Goal: Task Accomplishment & Management: Use online tool/utility

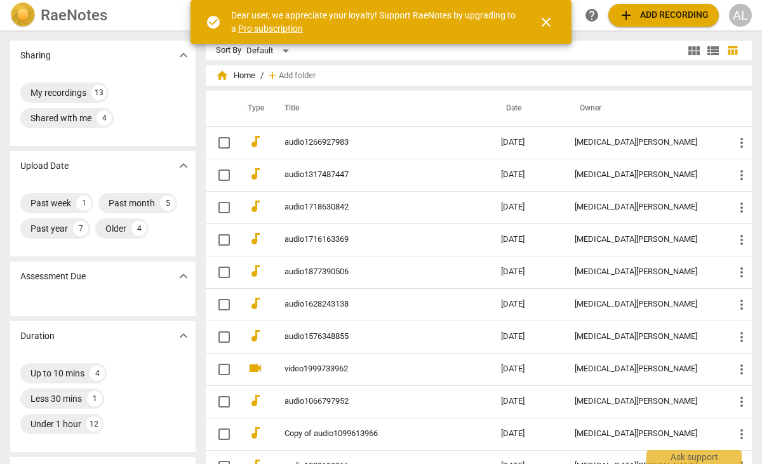
click at [549, 23] on span "close" at bounding box center [546, 22] width 15 height 15
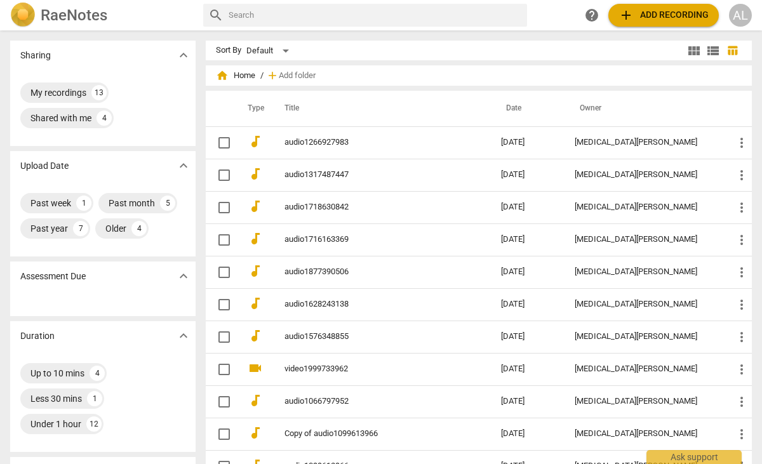
click at [652, 12] on span "add Add recording" at bounding box center [664, 15] width 90 height 15
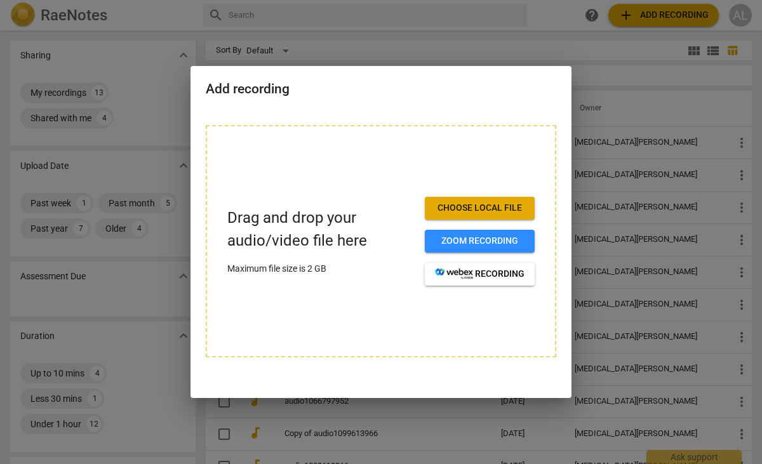
click at [465, 213] on span "Choose local file" at bounding box center [480, 208] width 90 height 13
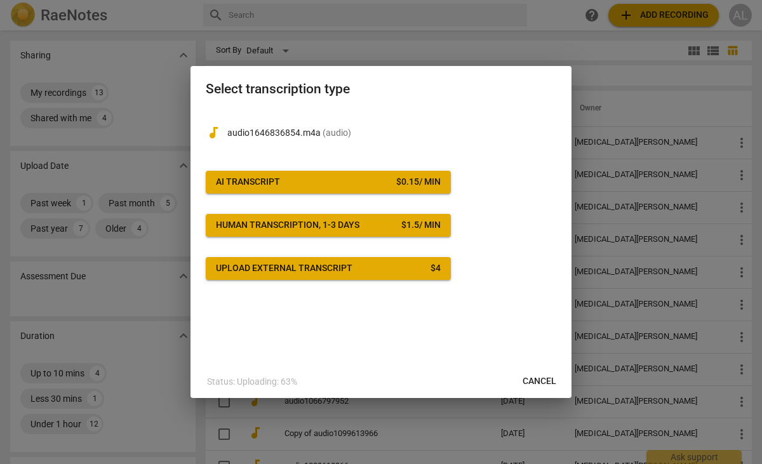
click at [399, 179] on div "$ 0.15 / min" at bounding box center [418, 182] width 44 height 13
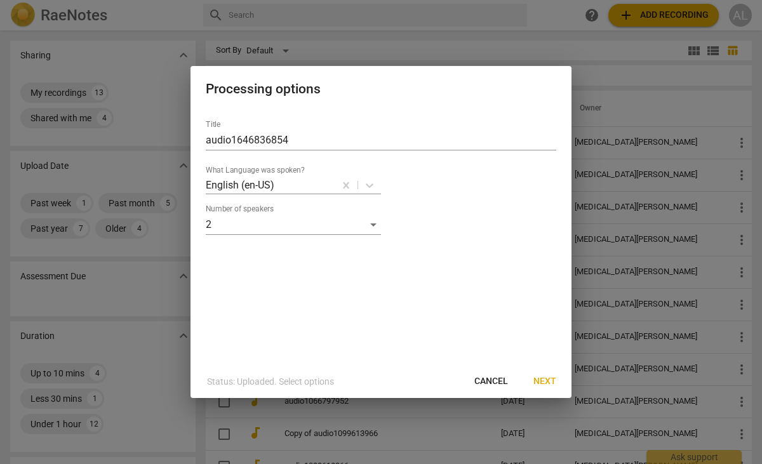
click at [544, 382] on span "Next" at bounding box center [545, 381] width 23 height 13
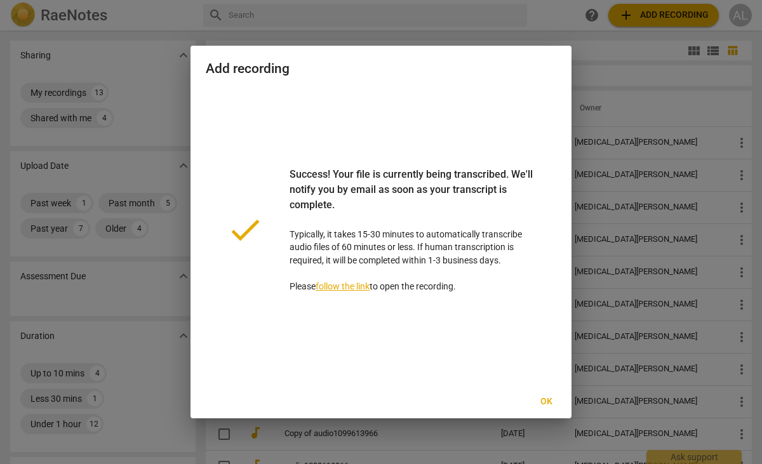
click at [551, 402] on span "Ok" at bounding box center [546, 402] width 20 height 13
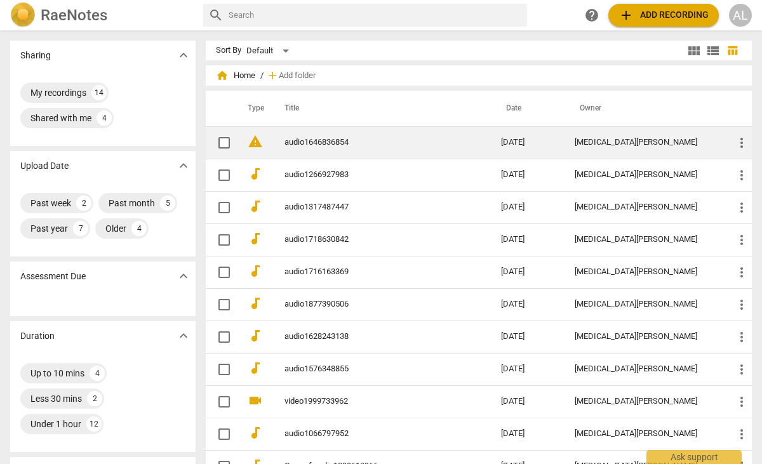
click at [329, 144] on link "audio1646836854" at bounding box center [370, 143] width 171 height 10
click at [328, 142] on link "audio1646836854" at bounding box center [370, 143] width 171 height 10
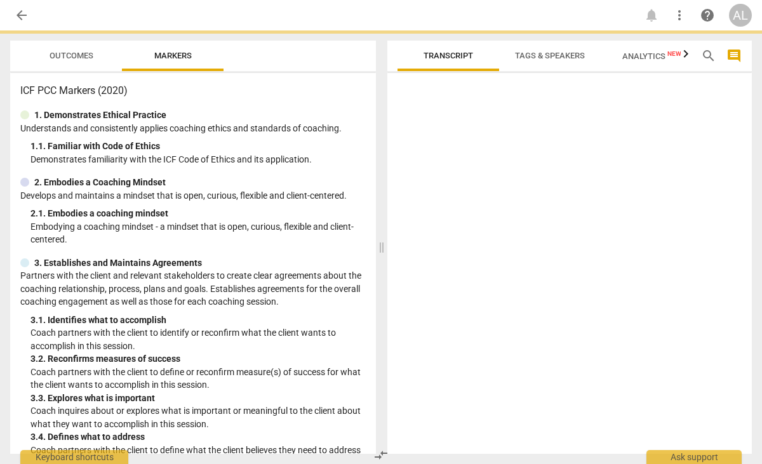
click at [328, 142] on div "1. 1. Familiar with Code of Ethics" at bounding box center [197, 146] width 335 height 13
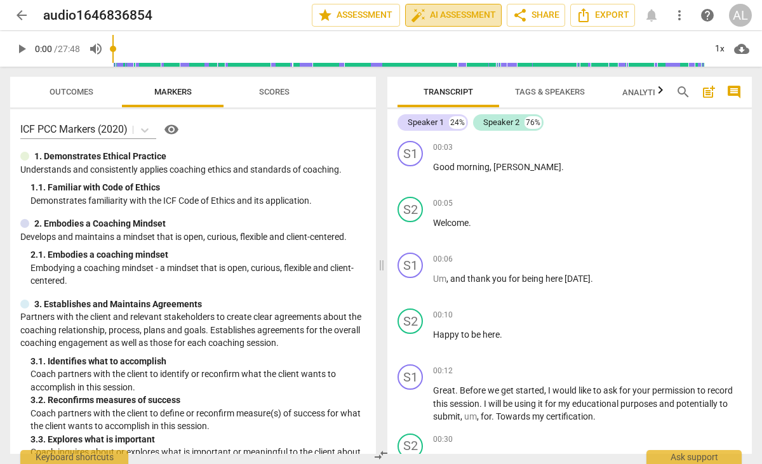
click at [483, 20] on span "auto_fix_high AI Assessment" at bounding box center [453, 15] width 85 height 15
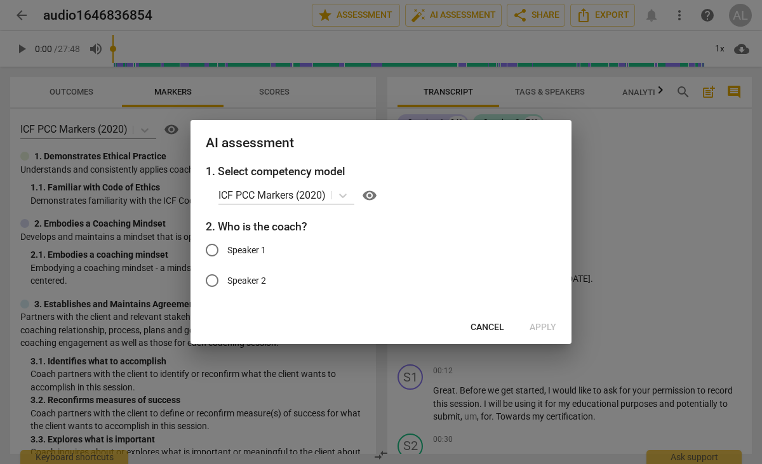
click at [264, 250] on span "Speaker 1" at bounding box center [246, 250] width 39 height 13
click at [227, 250] on input "Speaker 1" at bounding box center [212, 250] width 30 height 30
radio input "true"
click at [543, 323] on span "Apply" at bounding box center [543, 327] width 27 height 13
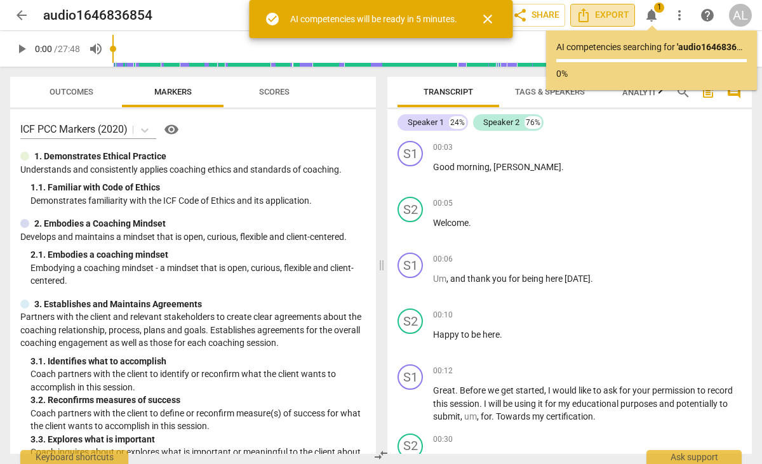
click at [603, 17] on span "Export" at bounding box center [602, 15] width 53 height 15
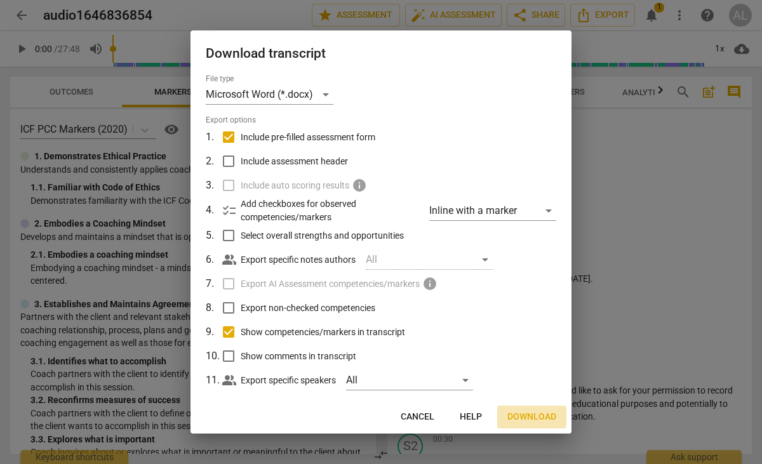
click at [545, 414] on span "Download" at bounding box center [532, 417] width 49 height 13
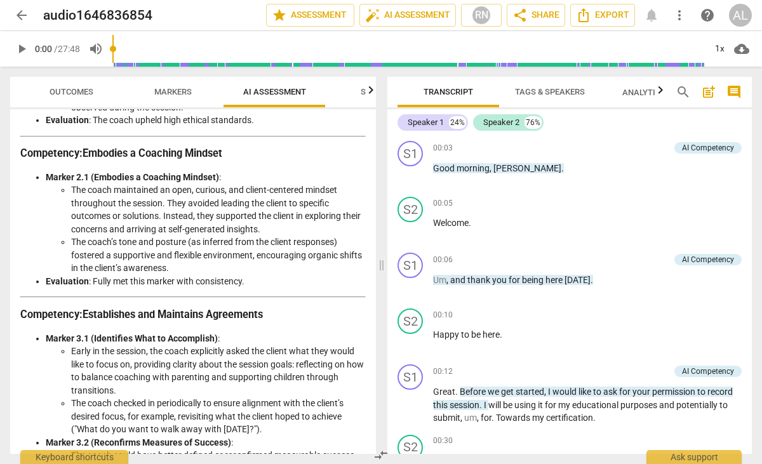
scroll to position [420, 0]
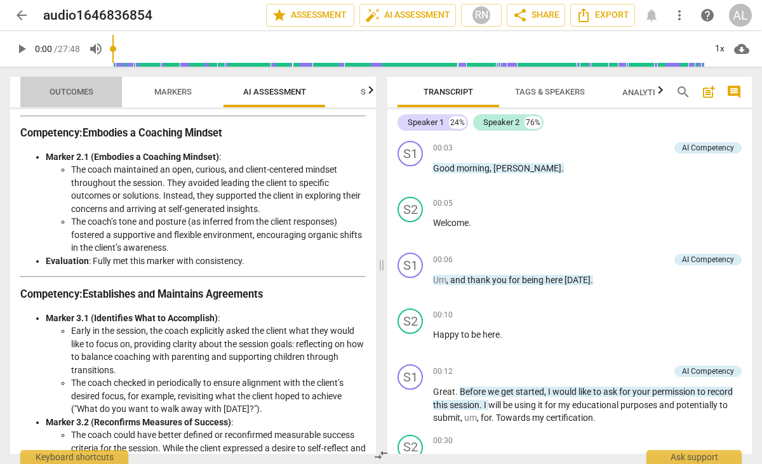
click at [77, 85] on span "Outcomes" at bounding box center [71, 92] width 74 height 17
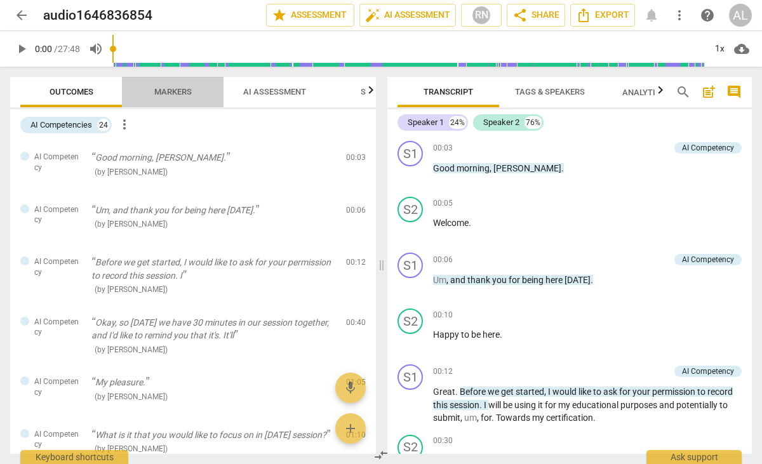
click at [175, 87] on span "Markers" at bounding box center [172, 92] width 37 height 10
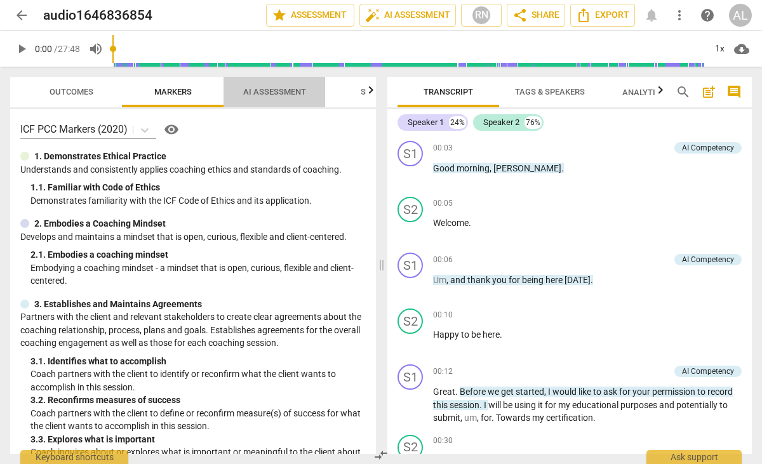
click at [271, 88] on span "AI Assessment" at bounding box center [274, 92] width 63 height 10
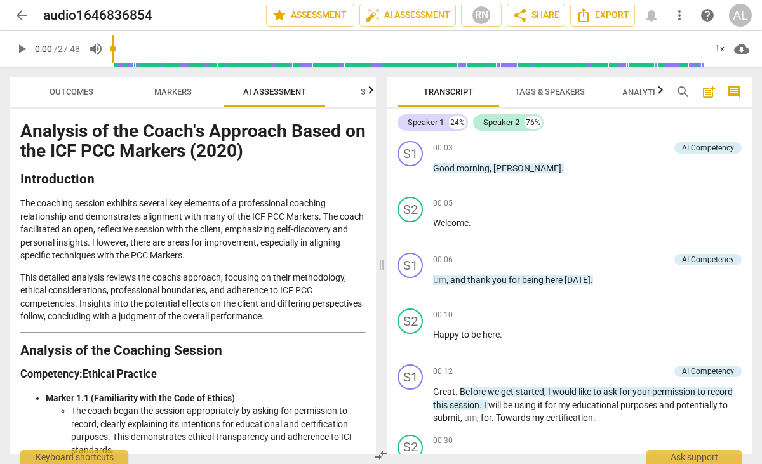
scroll to position [0, 0]
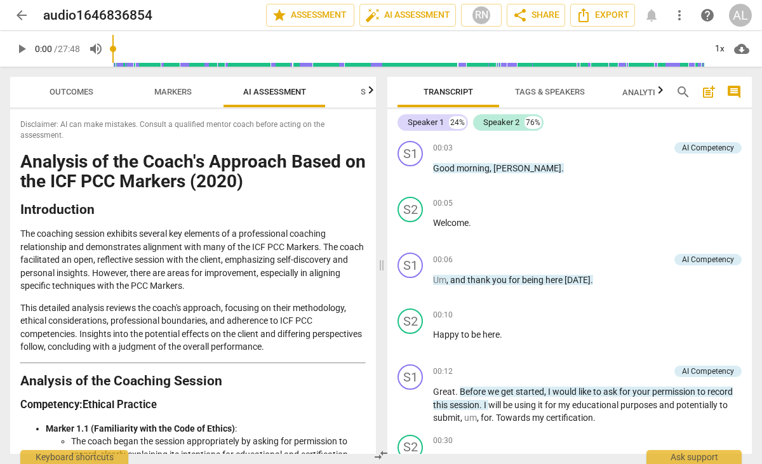
click at [81, 90] on span "Outcomes" at bounding box center [72, 92] width 44 height 10
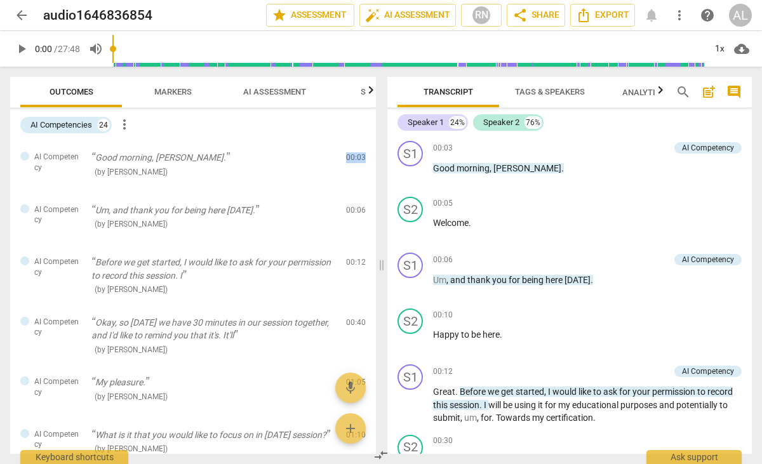
drag, startPoint x: 376, startPoint y: 170, endPoint x: 376, endPoint y: 145, distance: 24.8
click at [376, 145] on div "Outcomes Markers AI Assessment Scores AI Competencies 24 more_vert AI Competenc…" at bounding box center [190, 266] width 381 height 398
click at [104, 126] on div "24" at bounding box center [103, 125] width 13 height 13
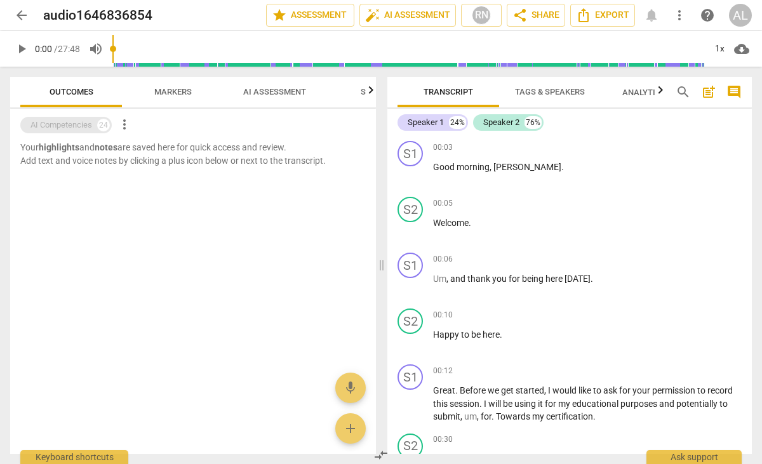
click at [104, 126] on div "24" at bounding box center [103, 125] width 13 height 13
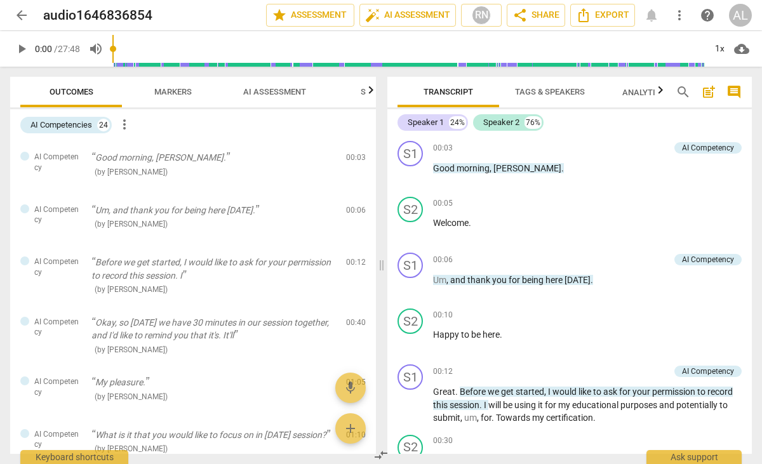
click at [176, 93] on span "Markers" at bounding box center [172, 92] width 37 height 10
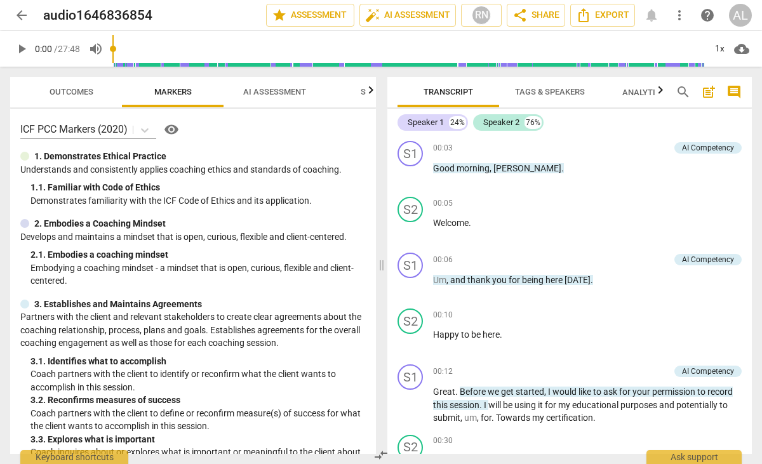
click at [281, 93] on span "AI Assessment" at bounding box center [274, 92] width 63 height 10
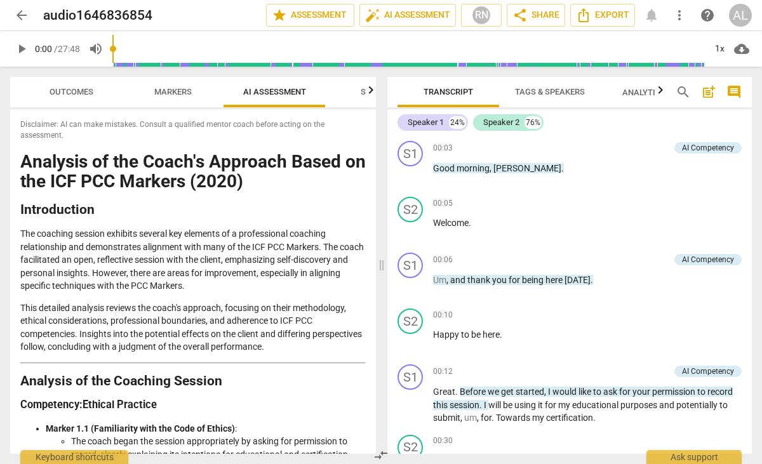
click at [367, 93] on icon "button" at bounding box center [370, 90] width 15 height 15
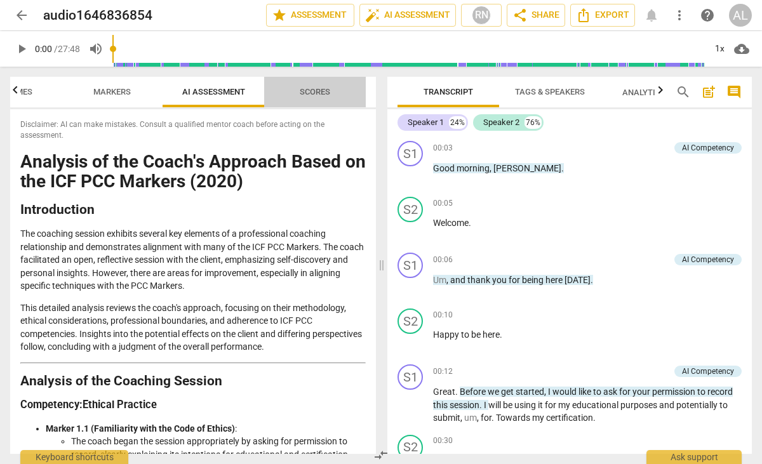
click at [317, 93] on span "Scores" at bounding box center [315, 92] width 30 height 10
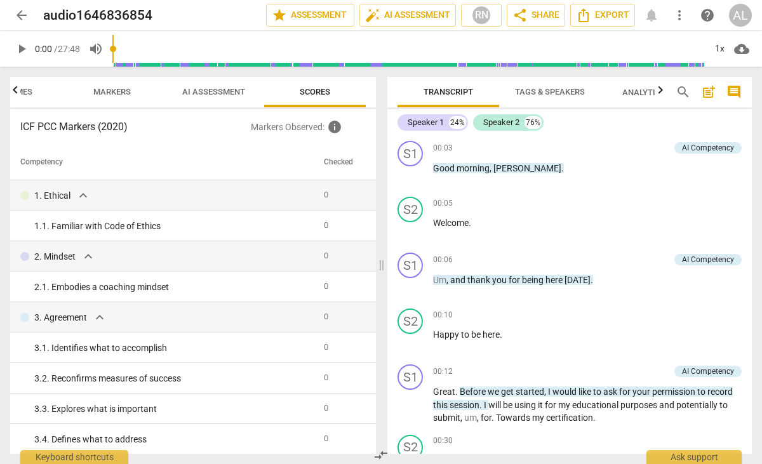
click at [233, 91] on span "AI Assessment" at bounding box center [213, 92] width 63 height 10
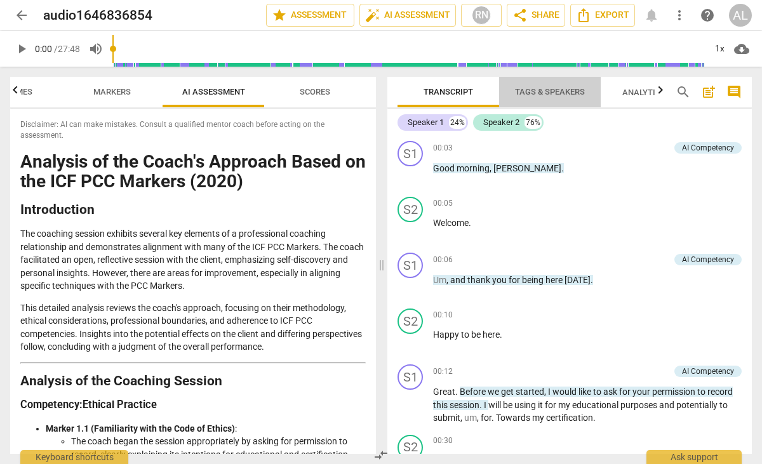
click at [568, 90] on span "Tags & Speakers" at bounding box center [550, 92] width 70 height 10
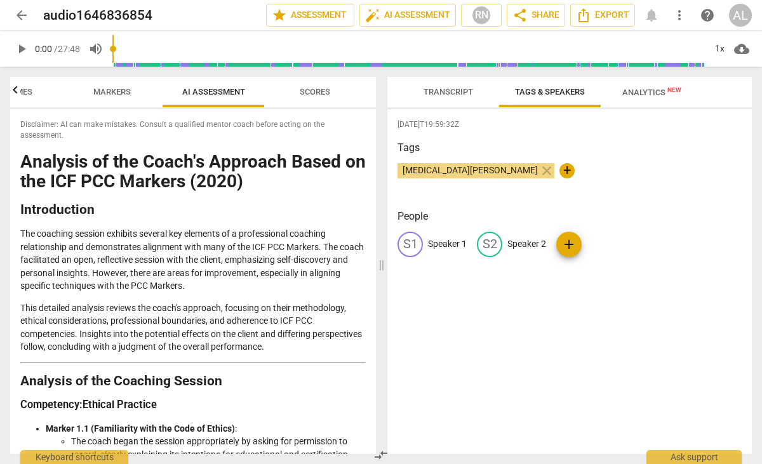
click at [461, 90] on span "Transcript" at bounding box center [449, 92] width 50 height 10
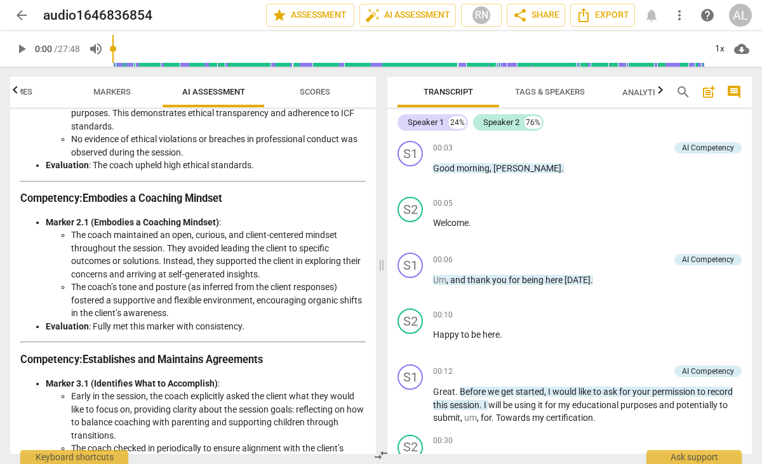
scroll to position [0, 0]
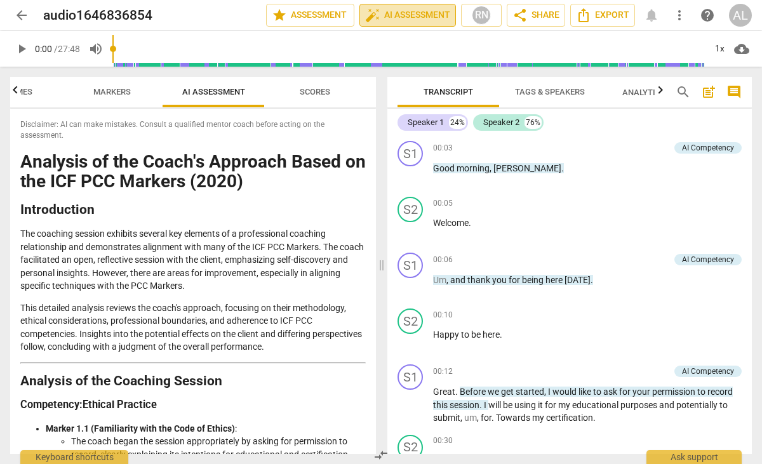
click at [421, 15] on span "auto_fix_high AI Assessment" at bounding box center [407, 15] width 85 height 15
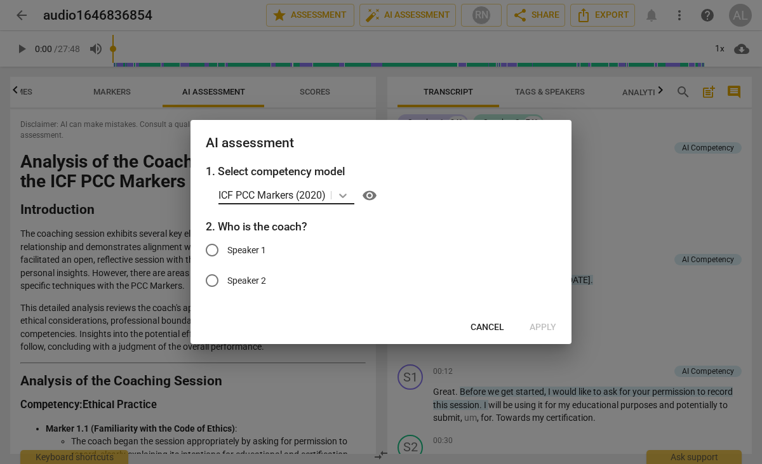
click at [347, 196] on icon at bounding box center [343, 196] width 8 height 4
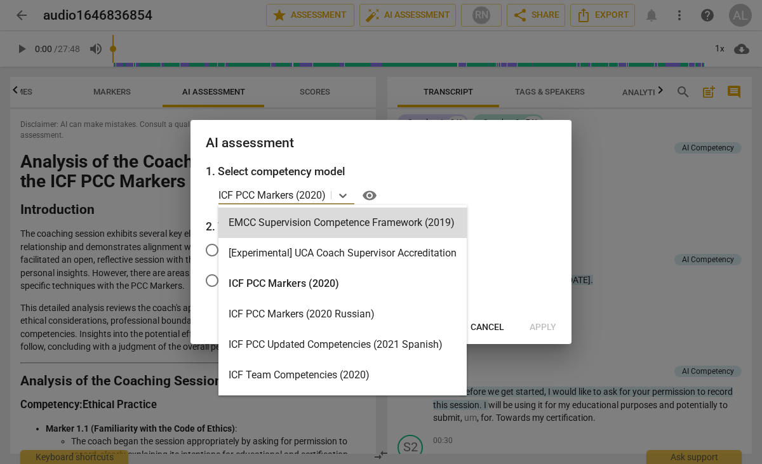
click at [437, 152] on div "AI assessment" at bounding box center [381, 142] width 381 height 44
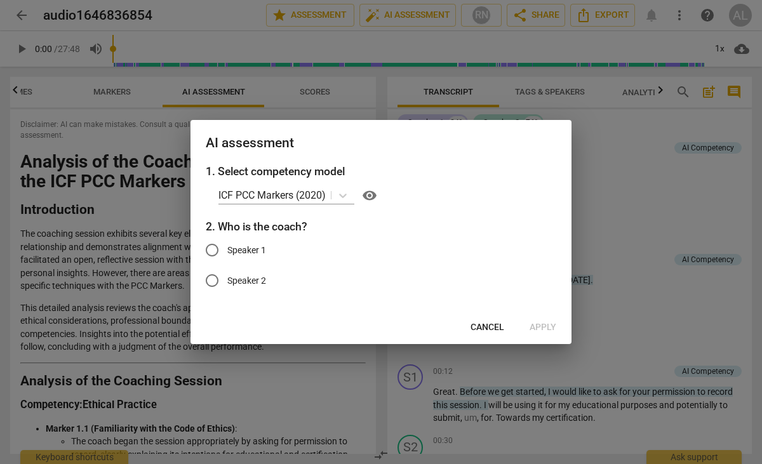
click at [494, 329] on span "Cancel" at bounding box center [488, 327] width 34 height 13
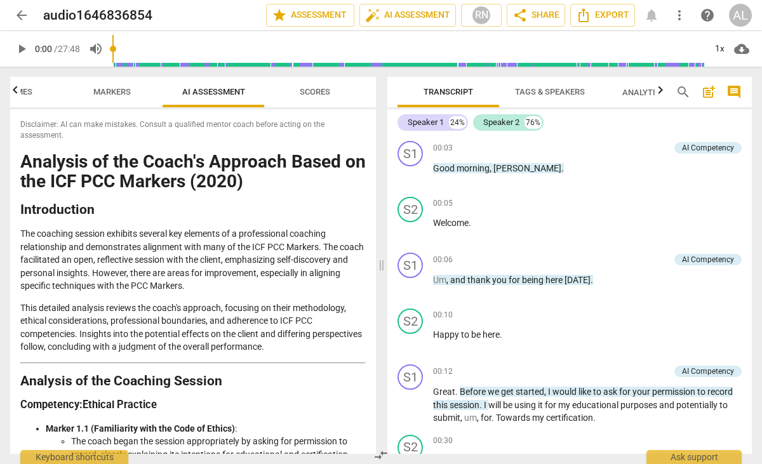
click at [107, 96] on span "Markers" at bounding box center [111, 92] width 37 height 10
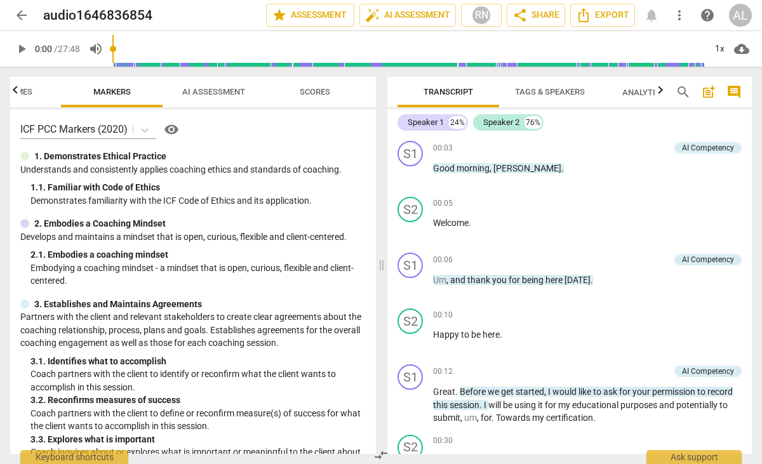
click at [30, 94] on span "Outcomes" at bounding box center [11, 92] width 44 height 10
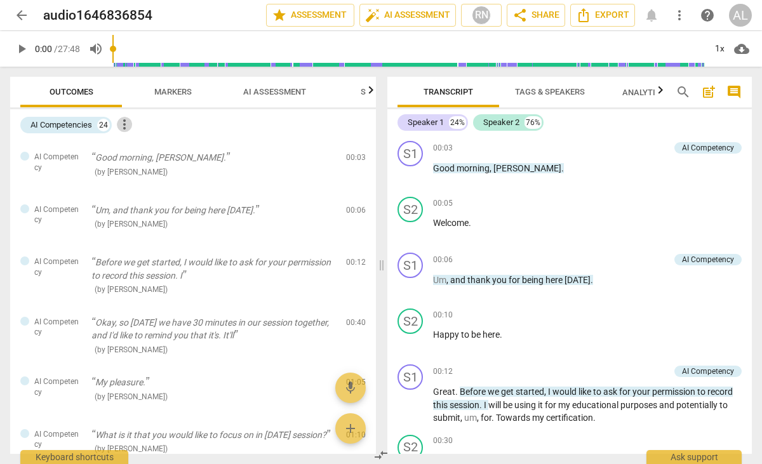
click at [129, 119] on span "more_vert" at bounding box center [124, 124] width 15 height 15
click at [262, 130] on div at bounding box center [381, 232] width 762 height 464
click at [365, 93] on icon "button" at bounding box center [370, 90] width 15 height 15
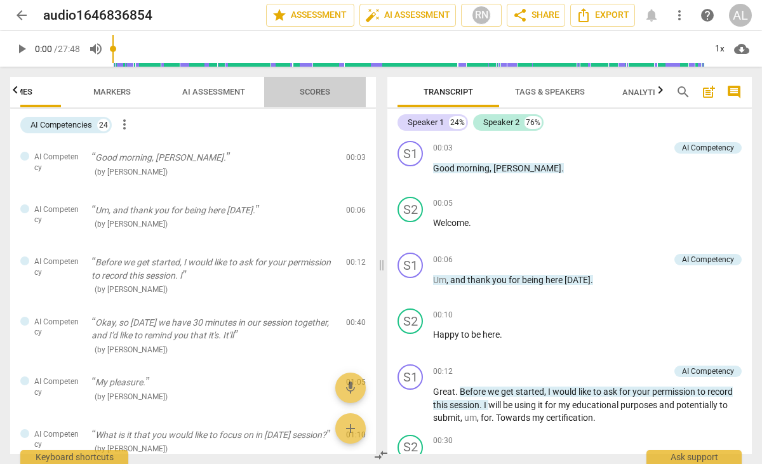
click at [365, 93] on span "Scores" at bounding box center [315, 92] width 102 height 17
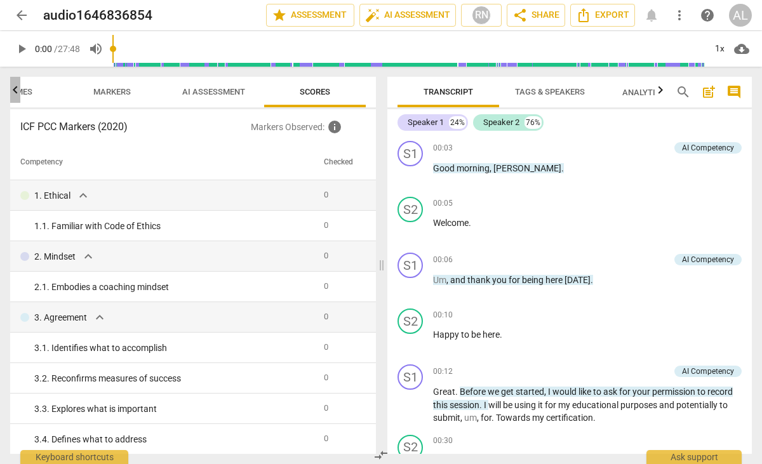
click at [15, 88] on icon "button" at bounding box center [15, 90] width 15 height 15
click at [15, 88] on div at bounding box center [15, 90] width 10 height 26
click at [20, 14] on span "arrow_back" at bounding box center [21, 15] width 15 height 15
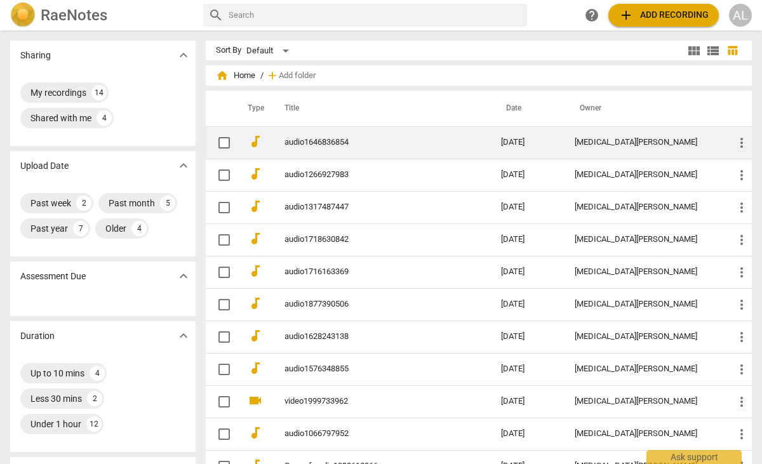
click at [333, 141] on link "audio1646836854" at bounding box center [370, 143] width 171 height 10
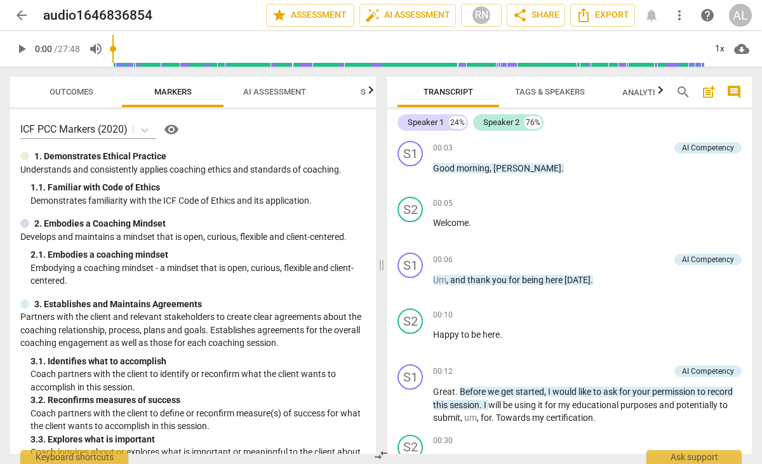
click at [635, 90] on span "Analytics New" at bounding box center [651, 93] width 59 height 10
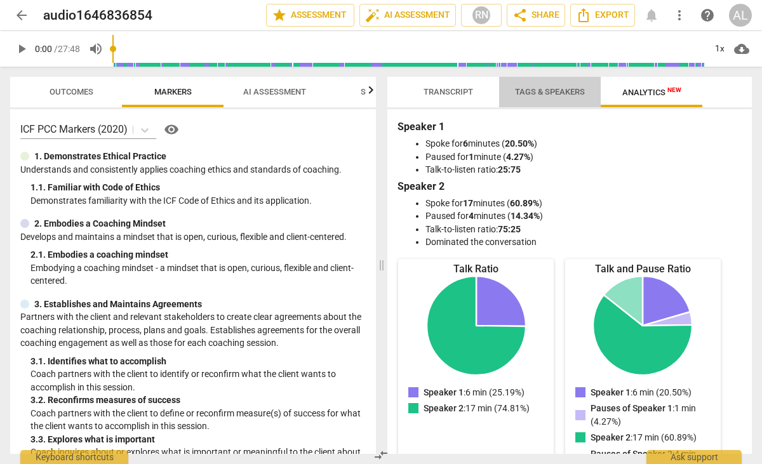
click at [544, 95] on span "Tags & Speakers" at bounding box center [550, 92] width 70 height 10
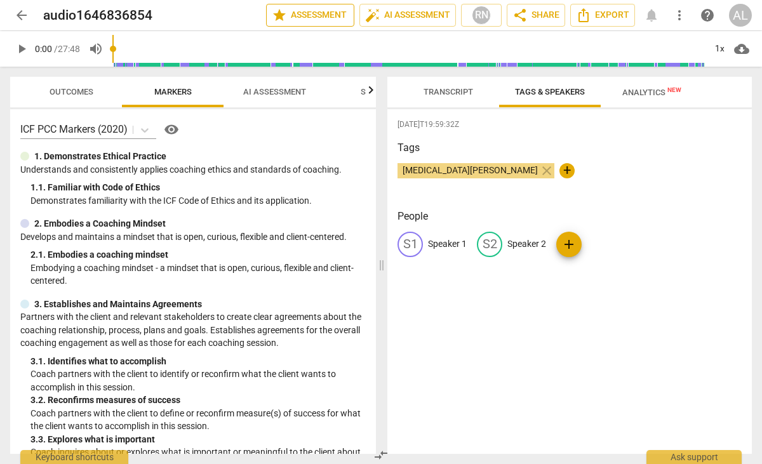
click at [323, 13] on span "star Assessment" at bounding box center [310, 15] width 77 height 15
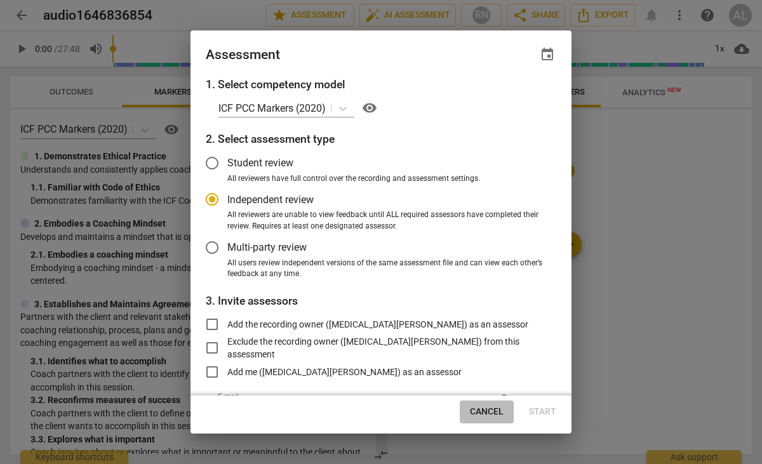
click at [494, 411] on span "Cancel" at bounding box center [487, 412] width 34 height 13
radio input "false"
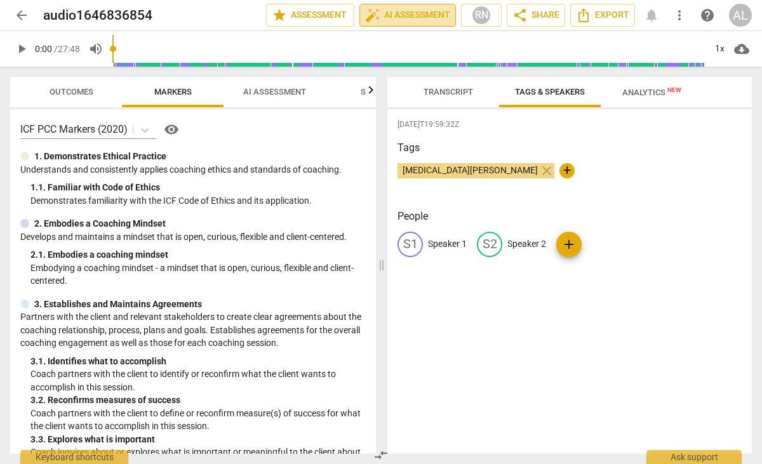
click at [420, 17] on span "auto_fix_high AI Assessment" at bounding box center [407, 15] width 85 height 15
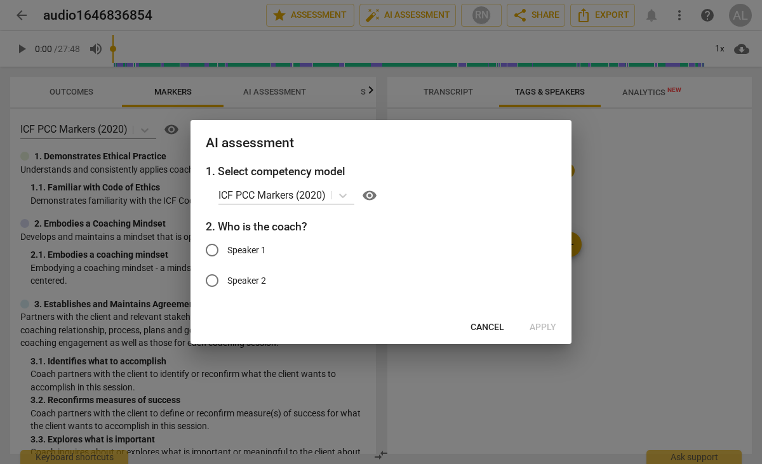
click at [485, 326] on span "Cancel" at bounding box center [488, 327] width 34 height 13
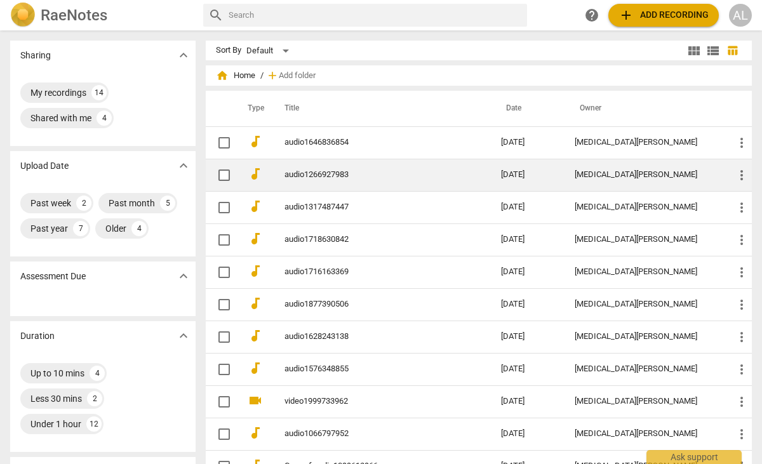
click at [305, 169] on td "audio1266927983" at bounding box center [380, 175] width 222 height 32
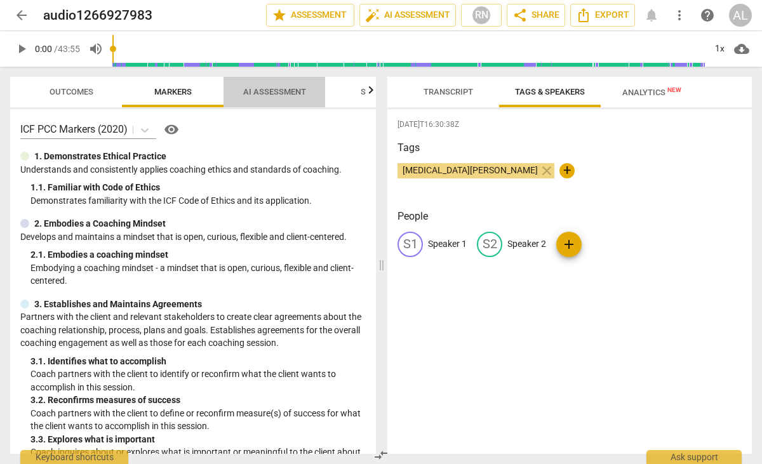
click at [268, 90] on span "AI Assessment" at bounding box center [274, 92] width 63 height 10
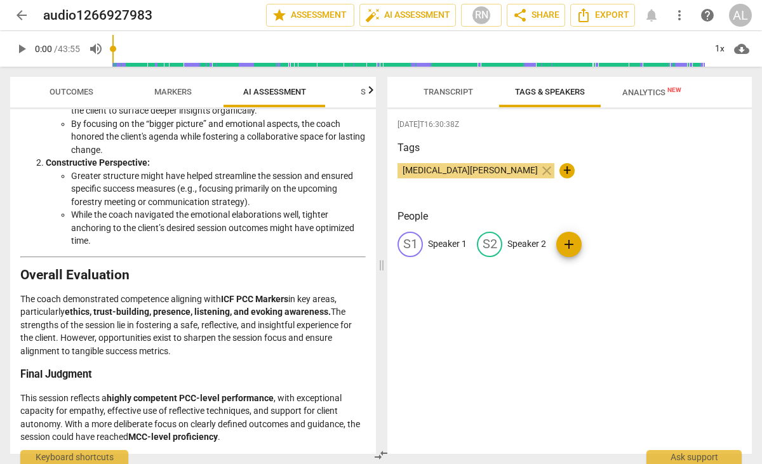
scroll to position [2110, 0]
click at [22, 20] on span "arrow_back" at bounding box center [21, 15] width 15 height 15
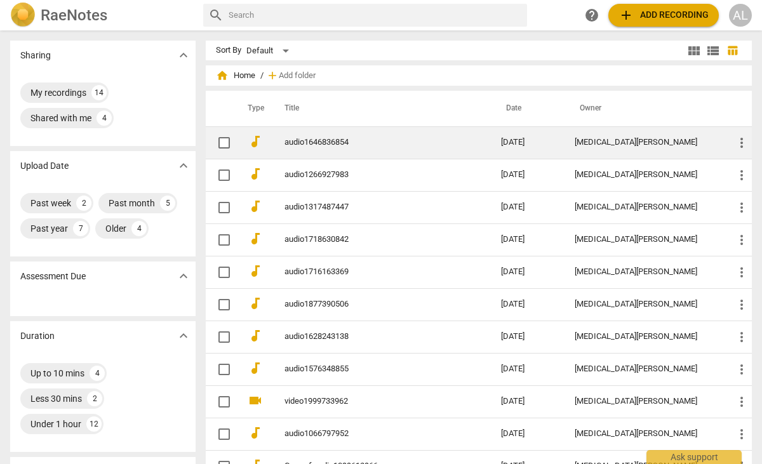
click at [339, 143] on link "audio1646836854" at bounding box center [370, 143] width 171 height 10
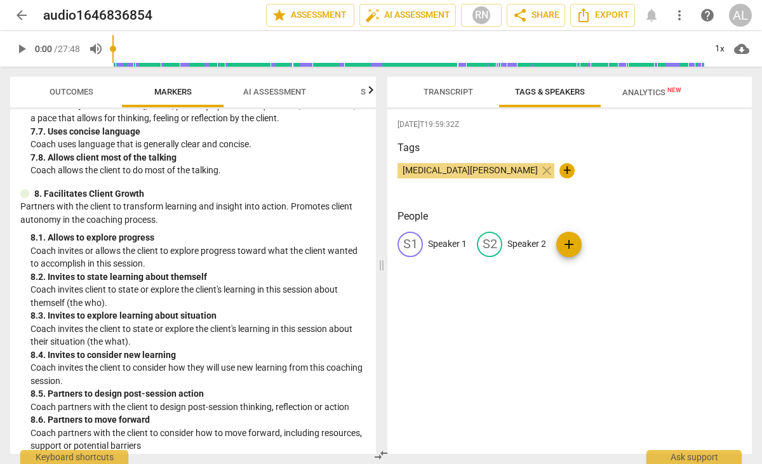
scroll to position [1206, 0]
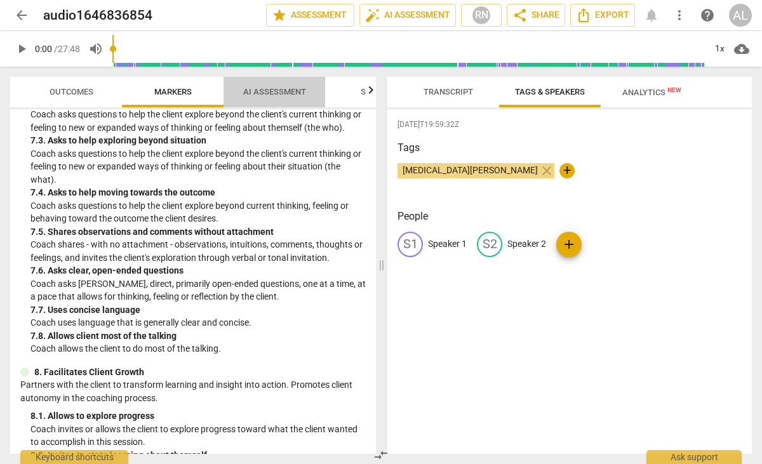
click at [275, 89] on span "AI Assessment" at bounding box center [274, 92] width 63 height 10
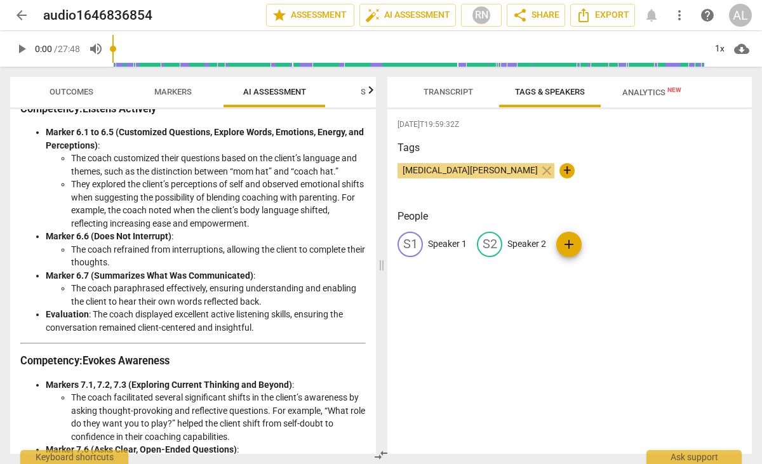
scroll to position [1404, 0]
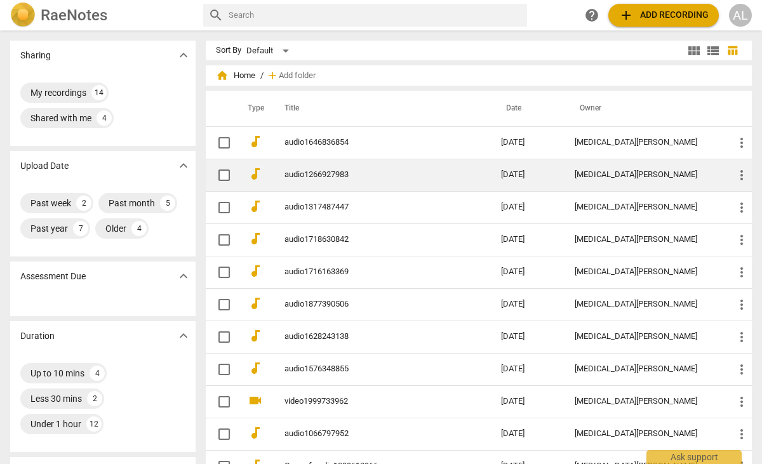
click at [346, 173] on link "audio1266927983" at bounding box center [370, 175] width 171 height 10
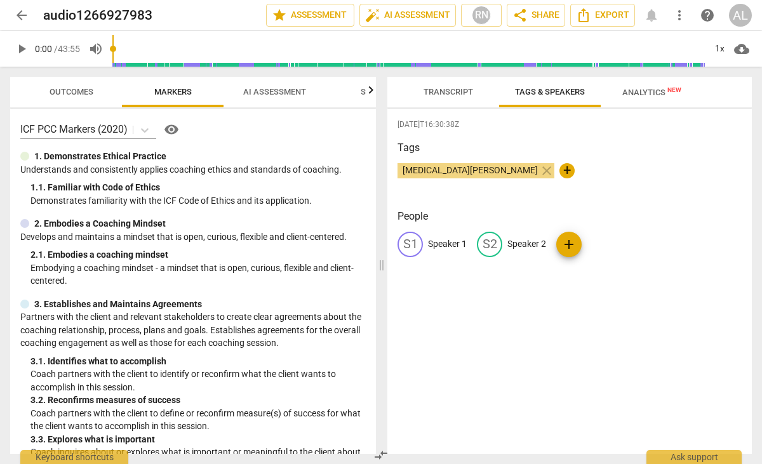
click at [448, 96] on span "Transcript" at bounding box center [449, 92] width 50 height 10
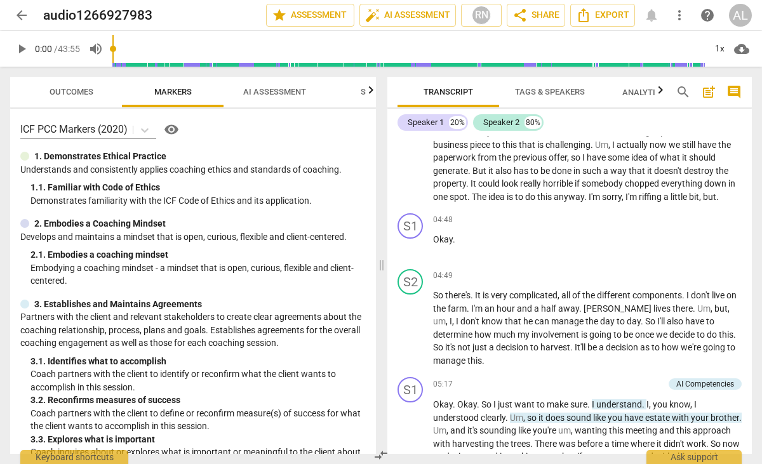
scroll to position [1366, 0]
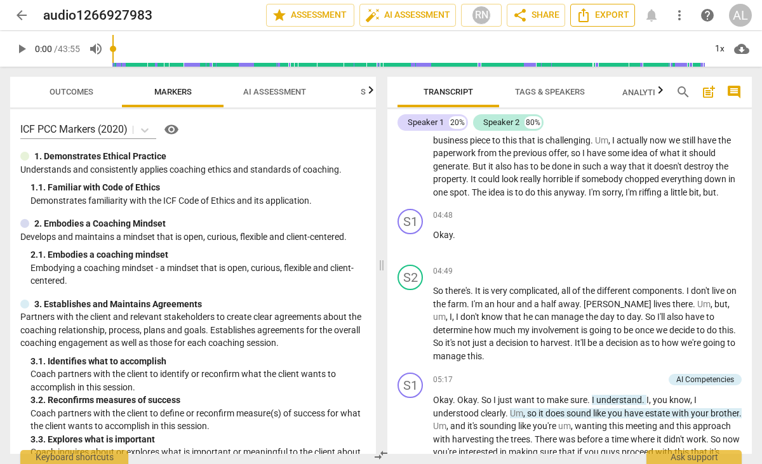
click at [601, 13] on span "Export" at bounding box center [602, 15] width 53 height 15
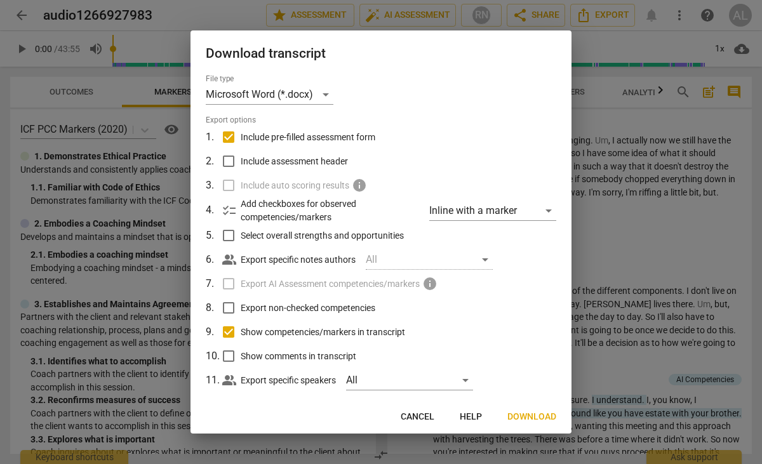
click at [534, 417] on span "Download" at bounding box center [532, 417] width 49 height 13
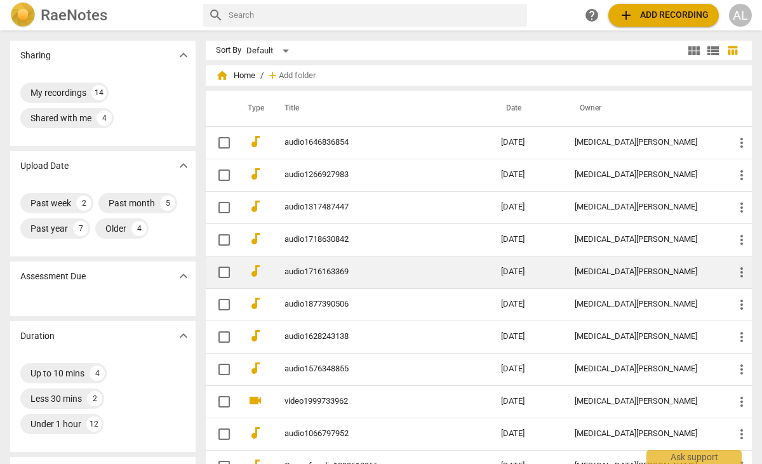
click at [326, 271] on link "audio1716163369" at bounding box center [370, 272] width 171 height 10
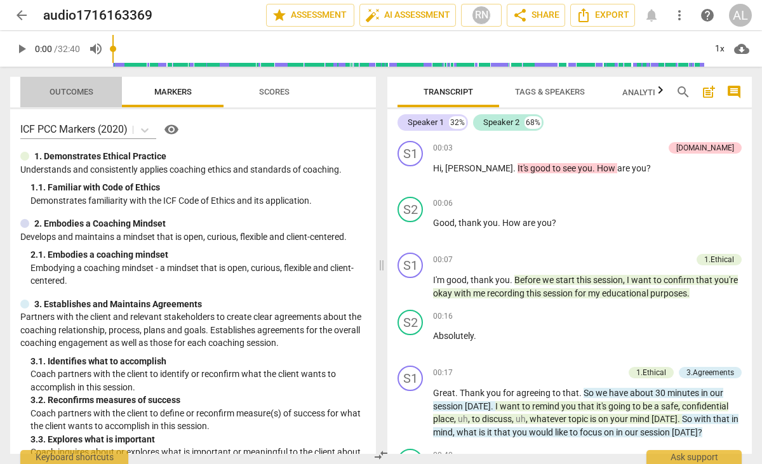
click at [72, 90] on span "Outcomes" at bounding box center [72, 92] width 44 height 10
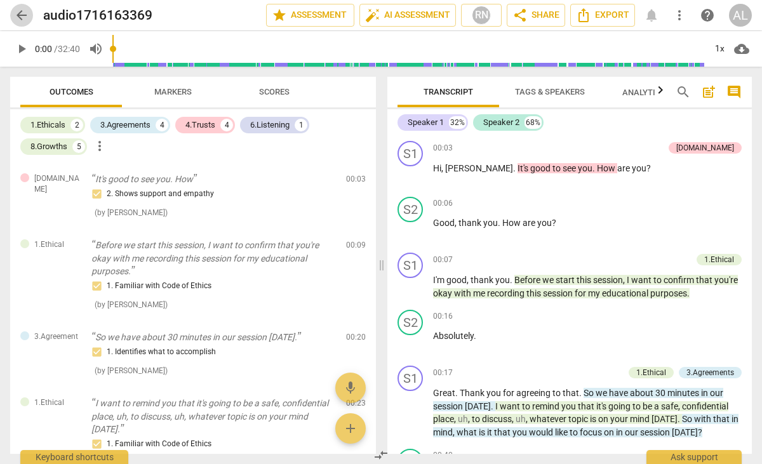
click at [22, 13] on span "arrow_back" at bounding box center [21, 15] width 15 height 15
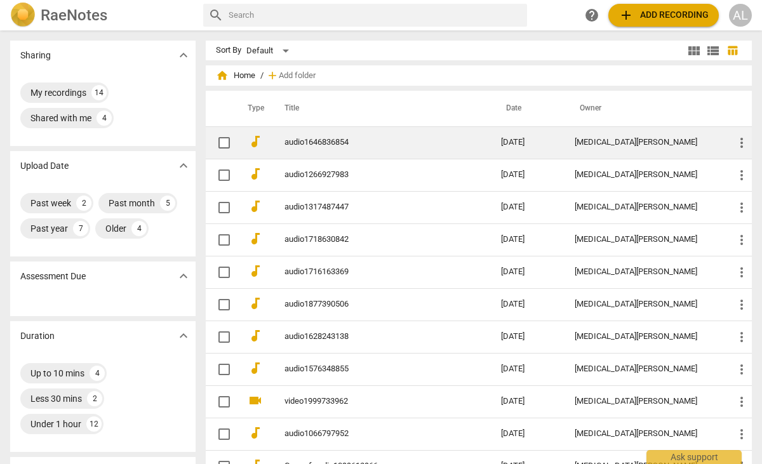
click at [323, 141] on link "audio1646836854" at bounding box center [370, 143] width 171 height 10
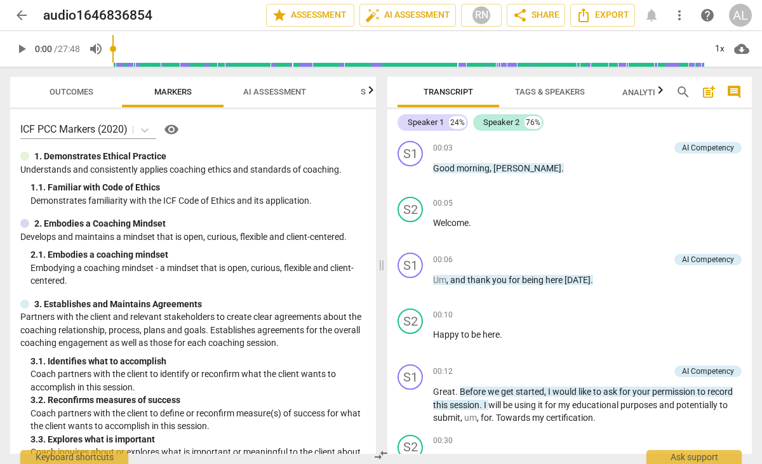
click at [68, 90] on span "Outcomes" at bounding box center [72, 92] width 44 height 10
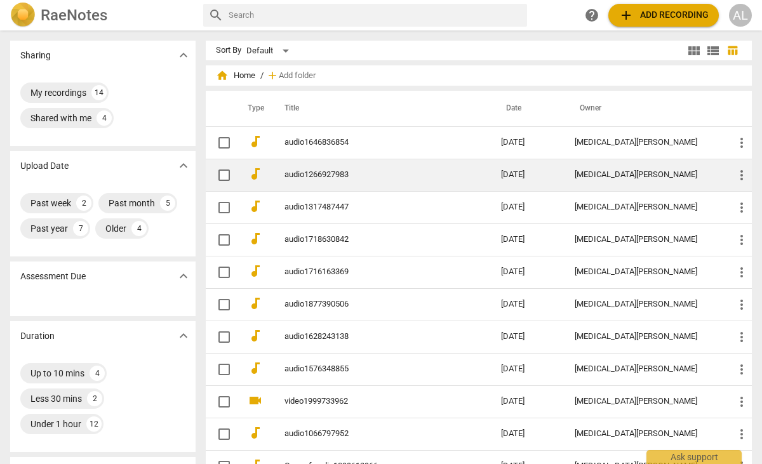
click at [313, 168] on td "audio1266927983" at bounding box center [380, 175] width 222 height 32
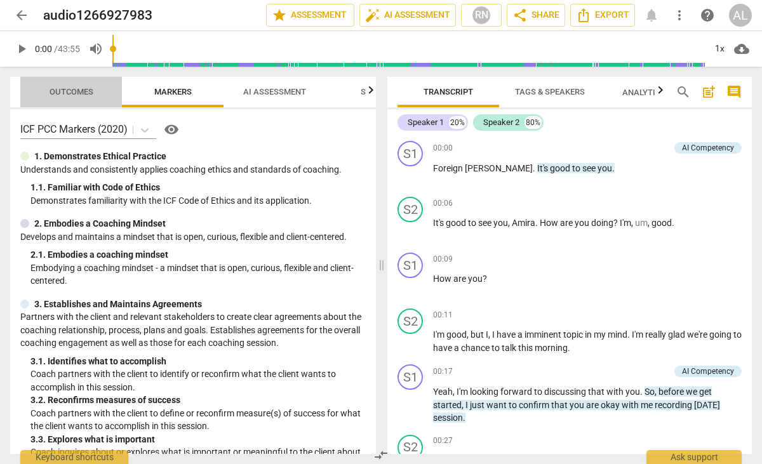
click at [69, 87] on span "Outcomes" at bounding box center [72, 92] width 44 height 10
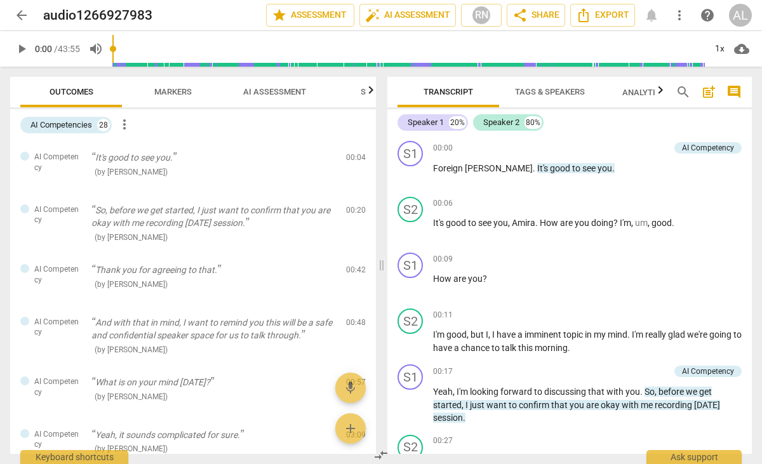
click at [18, 20] on span "arrow_back" at bounding box center [21, 15] width 15 height 15
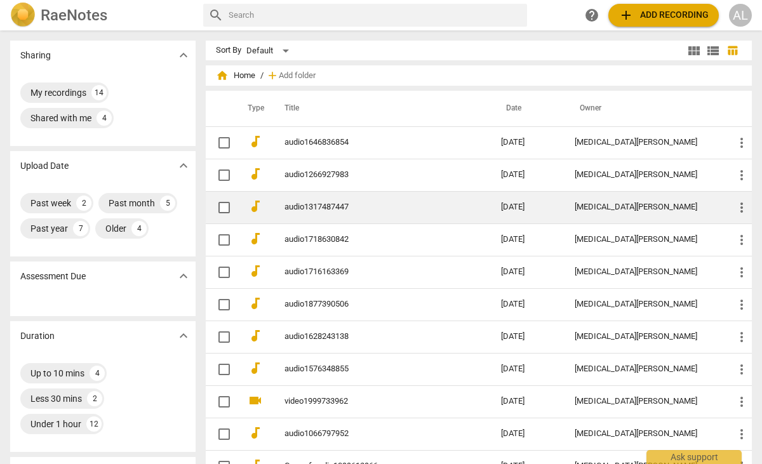
click at [295, 207] on link "audio1317487447" at bounding box center [370, 208] width 171 height 10
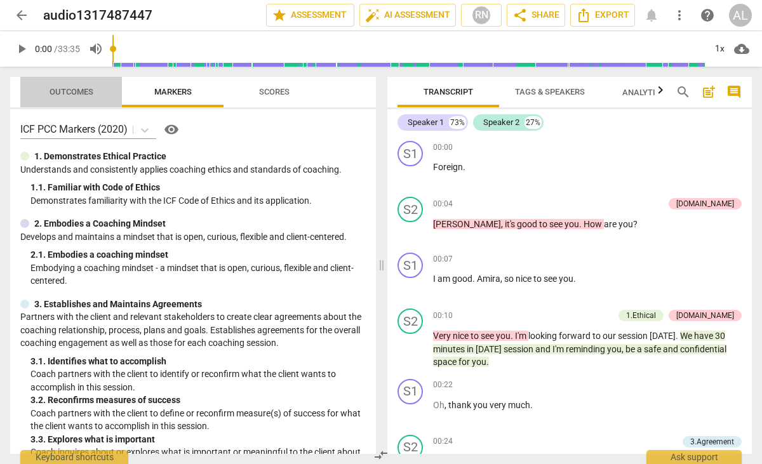
click at [68, 85] on span "Outcomes" at bounding box center [71, 92] width 74 height 17
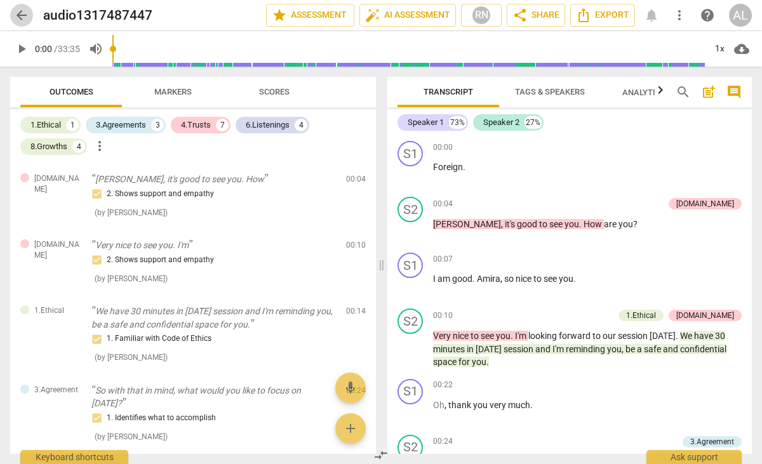
click at [22, 11] on span "arrow_back" at bounding box center [21, 15] width 15 height 15
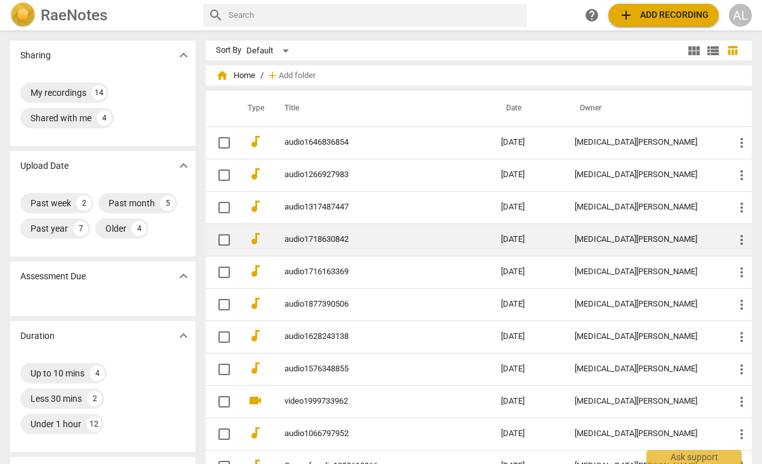
click at [318, 235] on link "audio1718630842" at bounding box center [370, 240] width 171 height 10
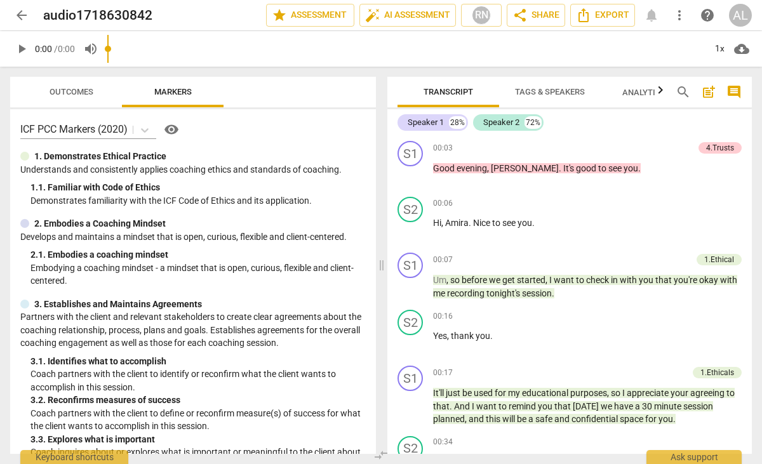
click at [55, 60] on div "play_arrow 0:00 / 0:00 volume_up 1x cloud_download" at bounding box center [381, 49] width 742 height 36
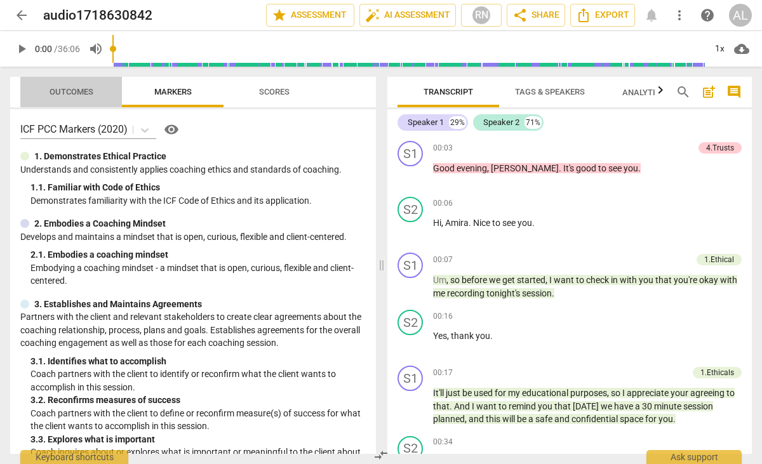
click at [65, 90] on span "Outcomes" at bounding box center [72, 92] width 44 height 10
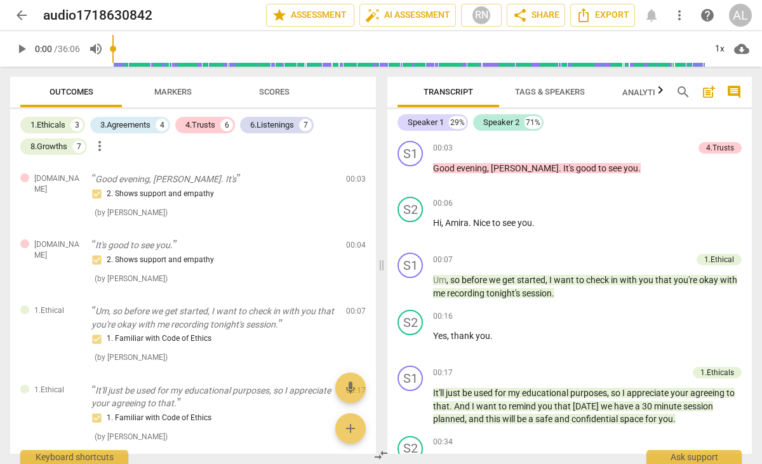
click at [22, 18] on span "arrow_back" at bounding box center [21, 15] width 15 height 15
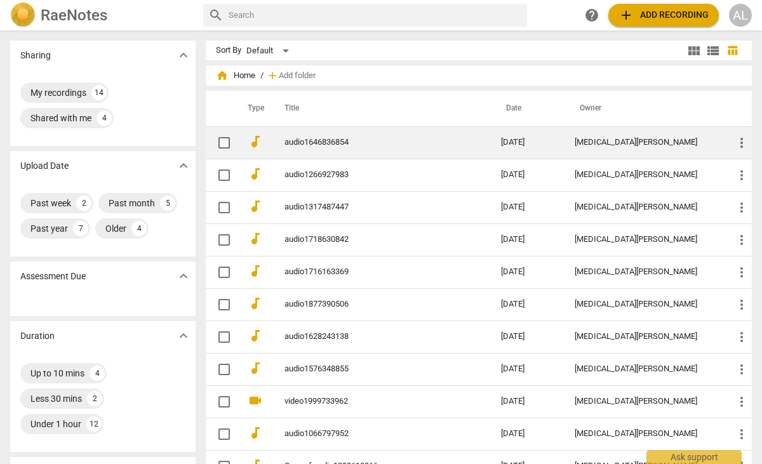
click at [309, 138] on link "audio1646836854" at bounding box center [370, 143] width 171 height 10
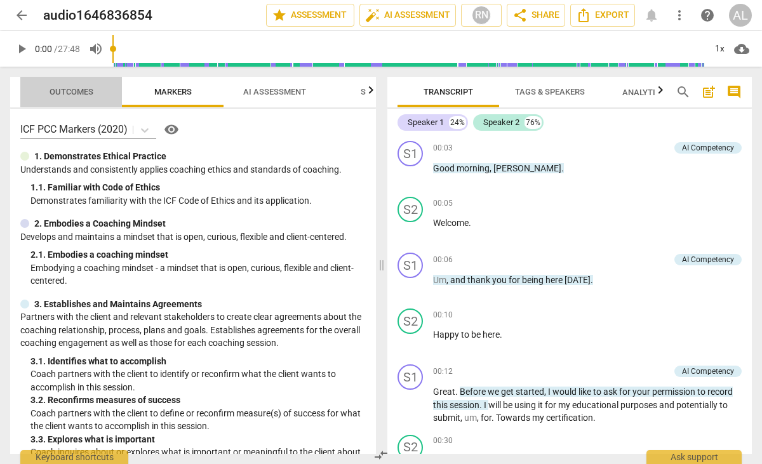
click at [79, 88] on span "Outcomes" at bounding box center [72, 92] width 44 height 10
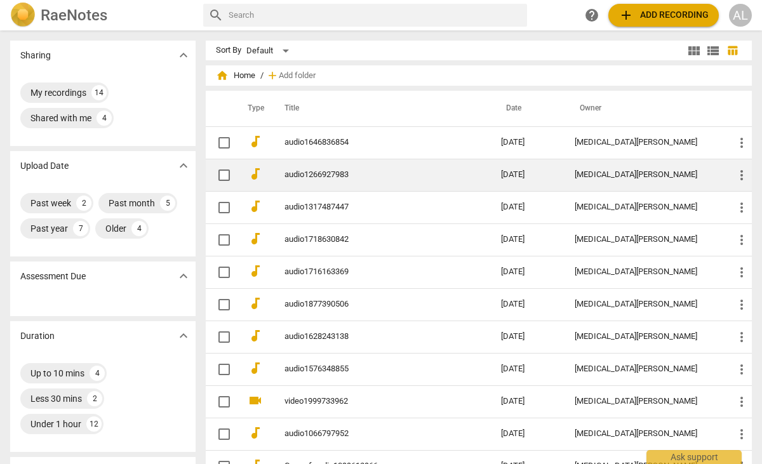
click at [300, 171] on link "audio1266927983" at bounding box center [370, 175] width 171 height 10
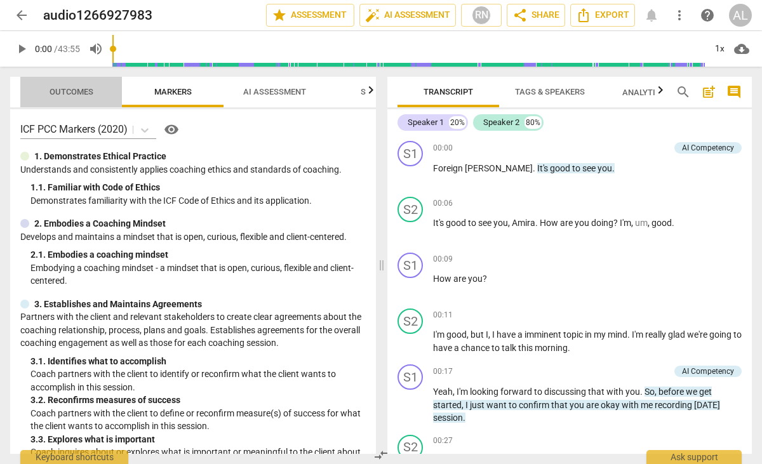
click at [67, 87] on span "Outcomes" at bounding box center [72, 92] width 44 height 10
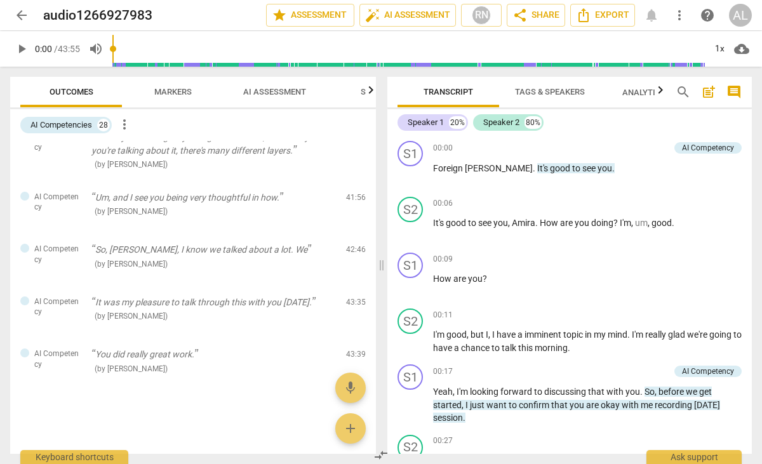
scroll to position [958, 0]
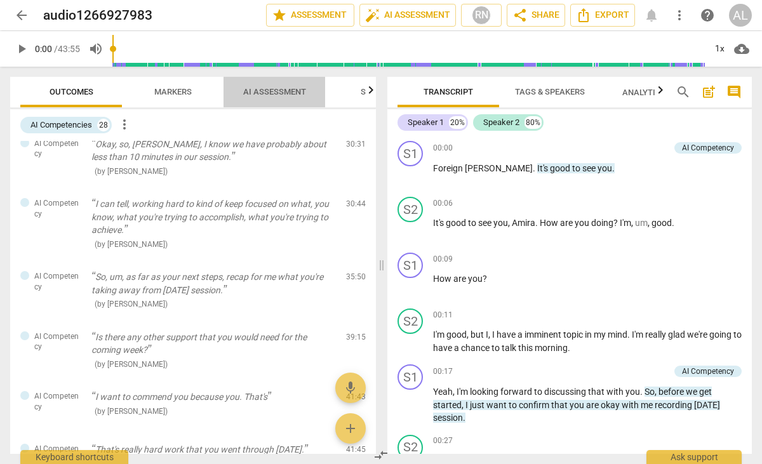
click at [278, 93] on span "AI Assessment" at bounding box center [274, 92] width 63 height 10
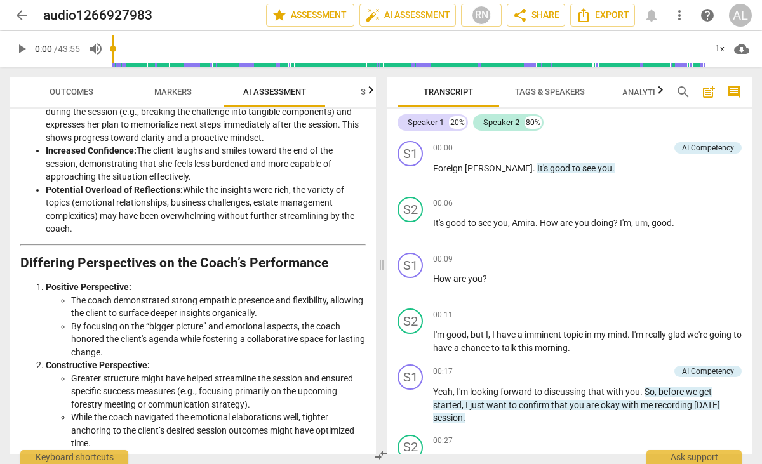
scroll to position [2110, 0]
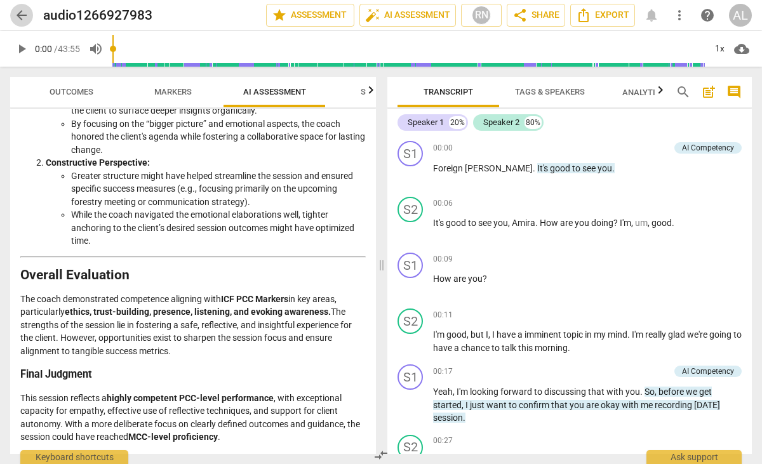
click at [24, 14] on span "arrow_back" at bounding box center [21, 15] width 15 height 15
